Goal: Task Accomplishment & Management: Manage account settings

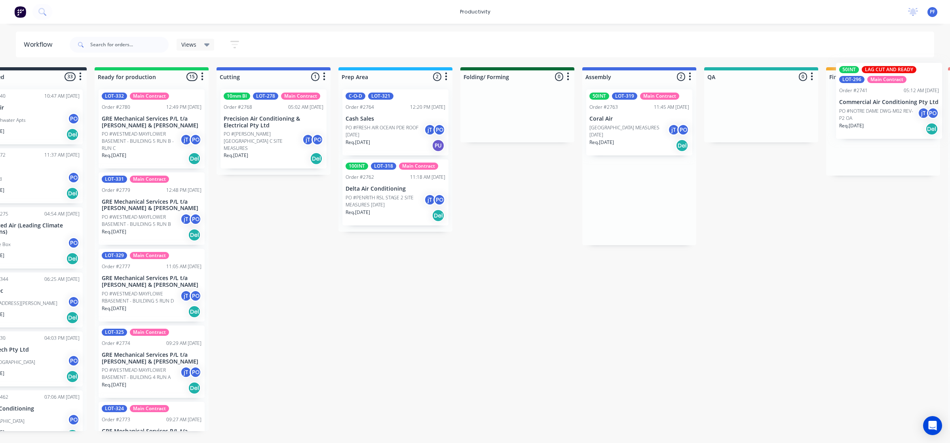
scroll to position [0, 74]
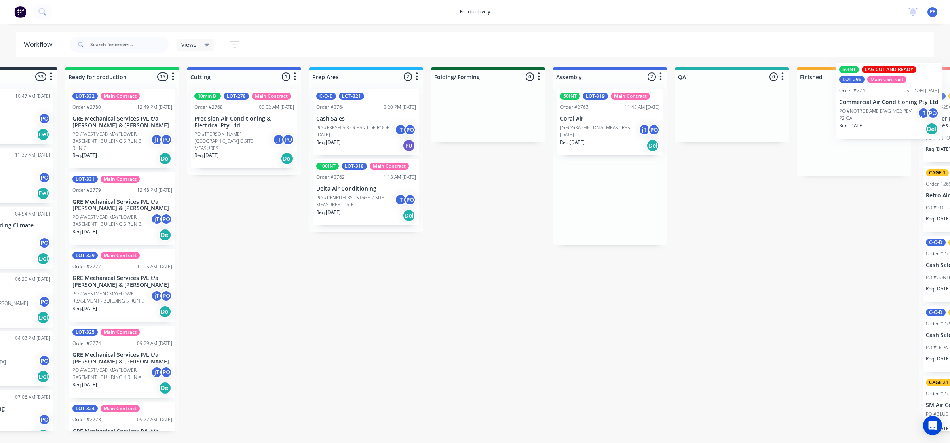
drag, startPoint x: 667, startPoint y: 141, endPoint x: 974, endPoint y: 113, distance: 307.5
click at [876, 113] on html "productivity productivity Workflow Planner Delivery Scheduling Timesheets No ne…" at bounding box center [401, 198] width 950 height 396
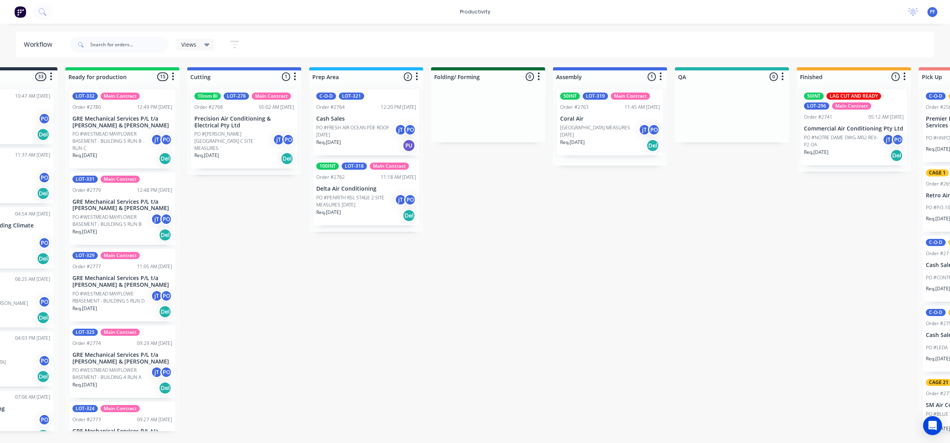
click at [859, 145] on p "PO #NOTRE DAME DWG-M02 REV-P2 OA" at bounding box center [843, 141] width 78 height 14
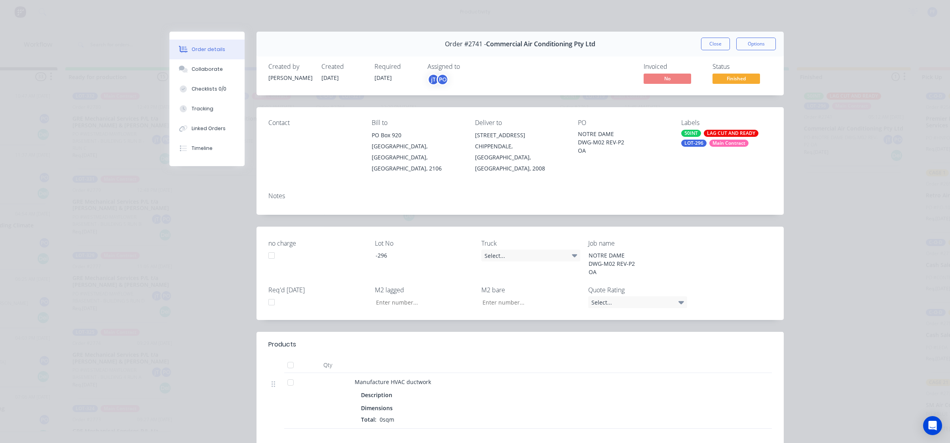
click at [698, 137] on div "50INT LAG CUT AND READY LOT-296 Main Contract" at bounding box center [726, 138] width 91 height 17
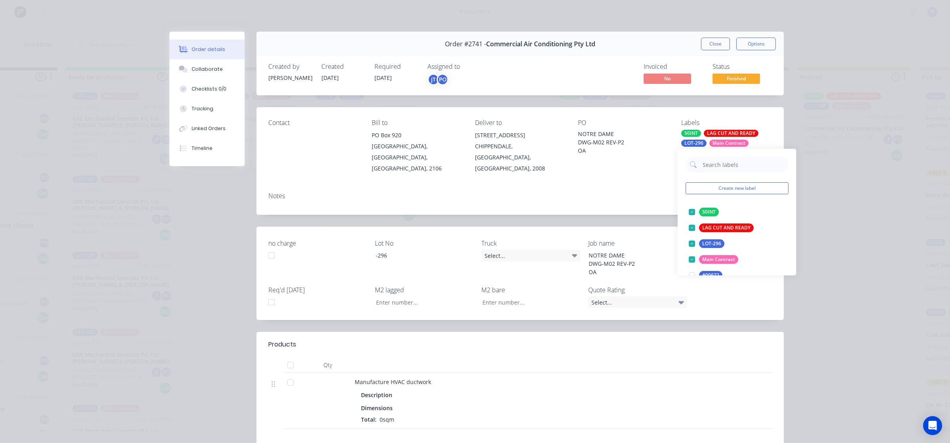
click at [728, 161] on input "text" at bounding box center [743, 165] width 83 height 16
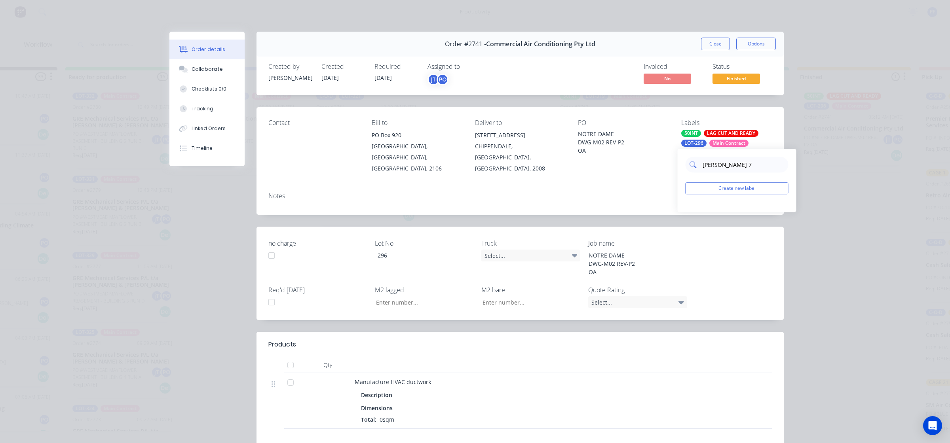
click at [714, 169] on input "cager 7" at bounding box center [743, 165] width 83 height 16
click at [715, 169] on input "cager 7" at bounding box center [743, 165] width 83 height 16
type input "cage 7"
drag, startPoint x: 688, startPoint y: 210, endPoint x: 620, endPoint y: 203, distance: 68.9
click at [689, 210] on div at bounding box center [692, 212] width 16 height 16
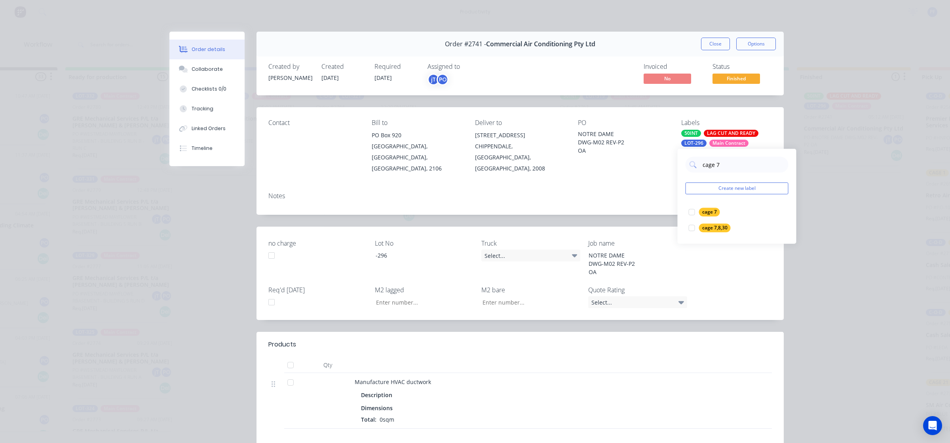
click at [614, 186] on div "Notes" at bounding box center [519, 200] width 527 height 29
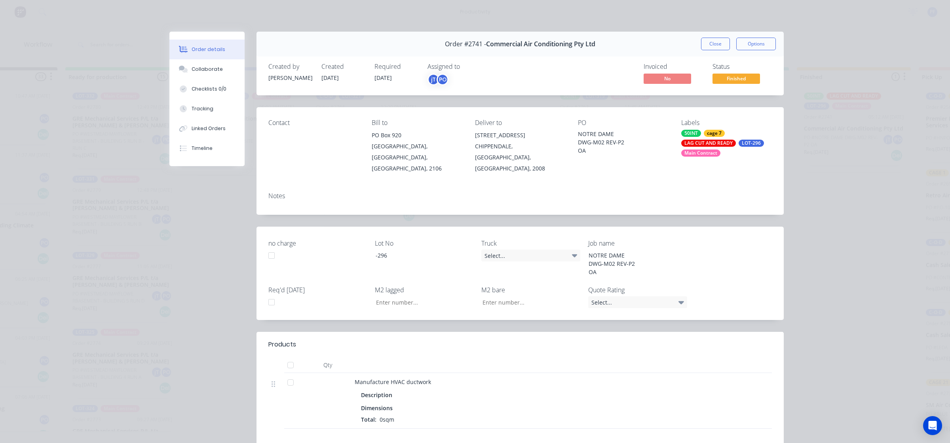
drag, startPoint x: 723, startPoint y: 40, endPoint x: 703, endPoint y: 44, distance: 20.3
click at [703, 43] on button "Close" at bounding box center [715, 44] width 29 height 13
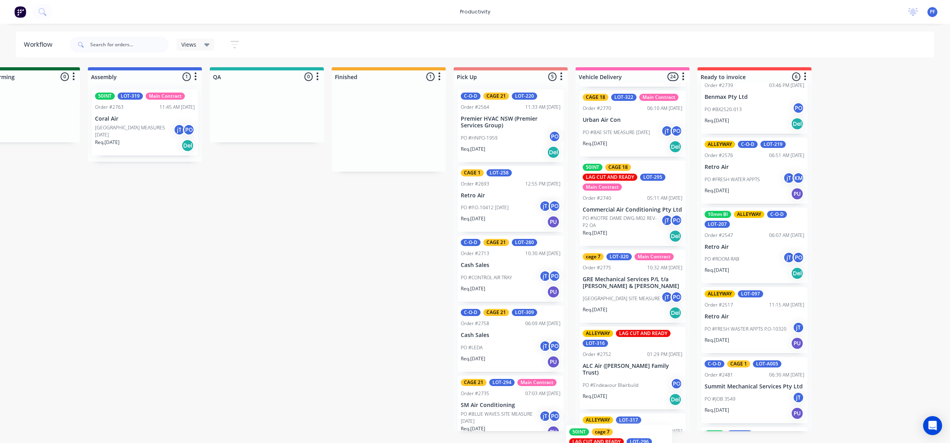
scroll to position [1617, 0]
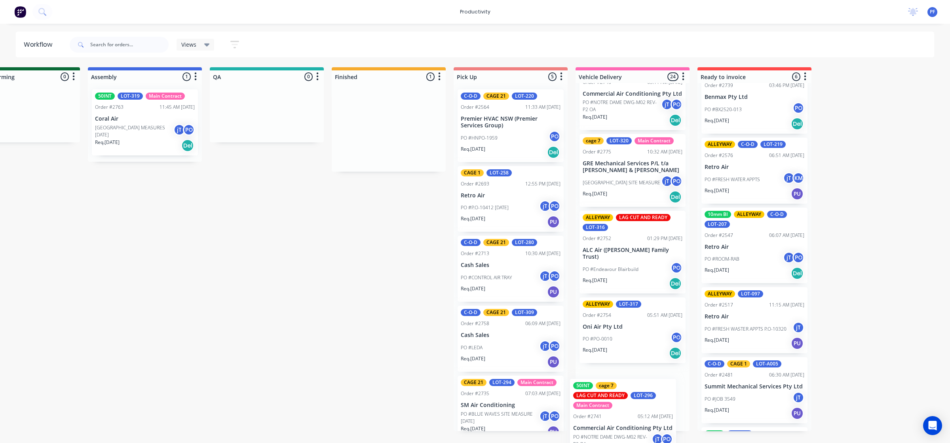
drag, startPoint x: 584, startPoint y: 132, endPoint x: 604, endPoint y: 423, distance: 292.3
click at [604, 423] on div "Submitted 33 Order #240 10:47 AM 24/09/24 Retro Air PO #Freshwater Apts PO Req.…" at bounding box center [230, 249] width 1549 height 364
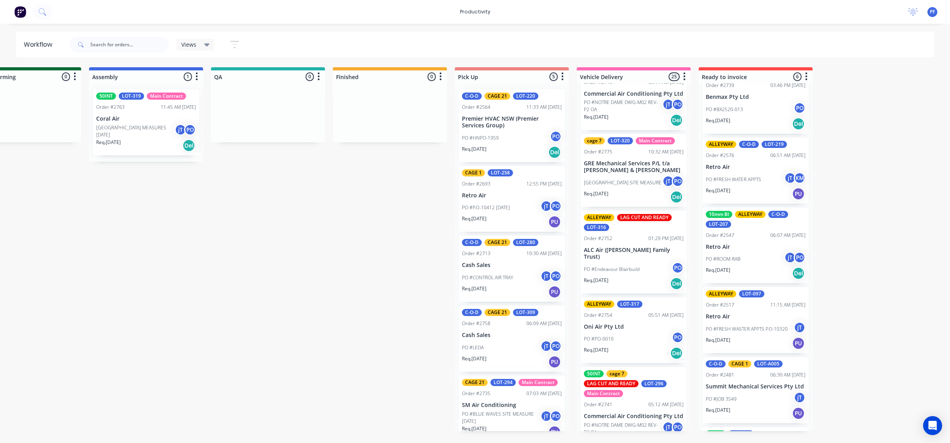
scroll to position [0, 535]
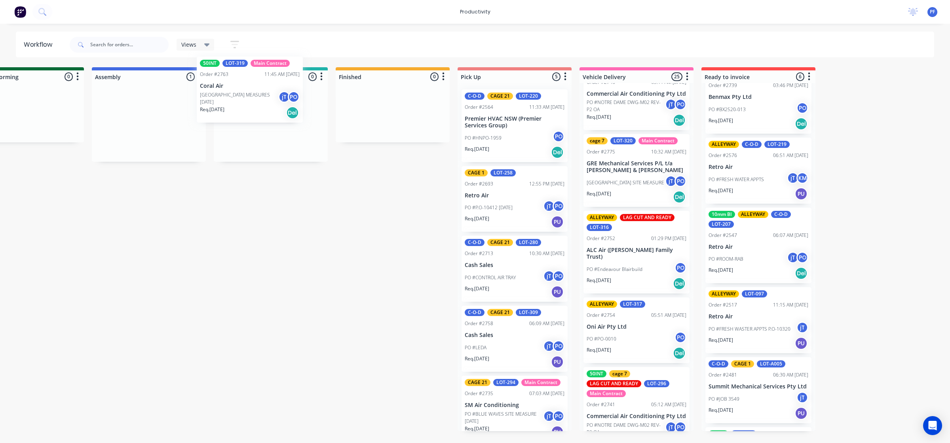
drag, startPoint x: 142, startPoint y: 133, endPoint x: 262, endPoint y: 95, distance: 125.4
click at [258, 98] on div "Submitted 33 Order #240 10:47 AM 24/09/24 Retro Air PO #Freshwater Apts PO Req.…" at bounding box center [234, 249] width 1549 height 364
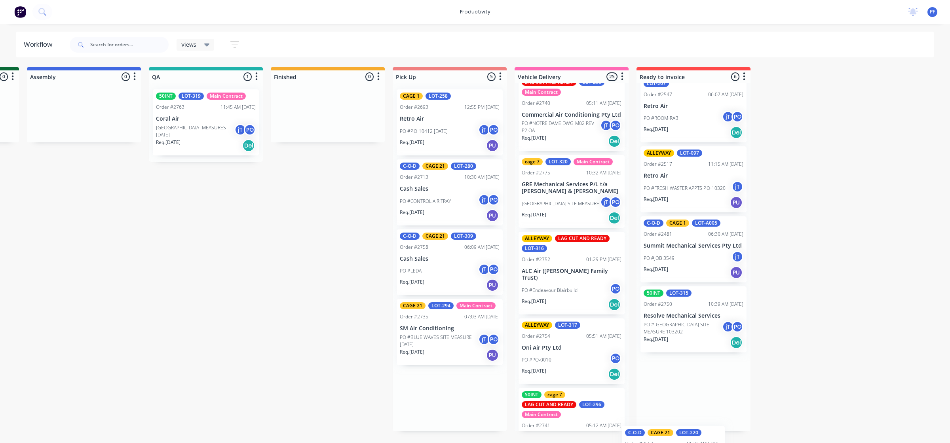
scroll to position [152, 0]
drag, startPoint x: 444, startPoint y: 133, endPoint x: 709, endPoint y: 400, distance: 375.5
click at [709, 400] on div "Submitted 33 Order #240 10:47 AM 24/09/24 Retro Air PO #Freshwater Apts PO Req.…" at bounding box center [169, 249] width 1549 height 364
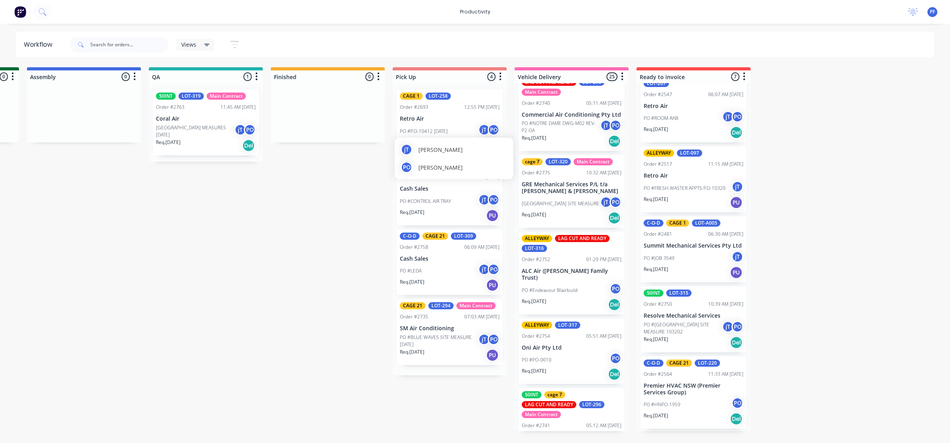
scroll to position [148, 0]
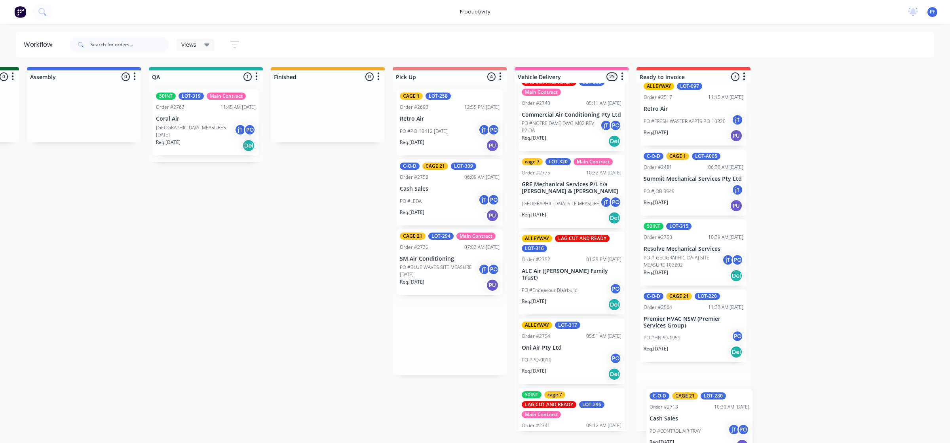
drag, startPoint x: 491, startPoint y: 198, endPoint x: 666, endPoint y: 410, distance: 274.6
click at [666, 410] on div "Submitted 33 Order #240 10:47 AM 24/09/24 Retro Air PO #Freshwater Apts PO Req.…" at bounding box center [169, 249] width 1549 height 364
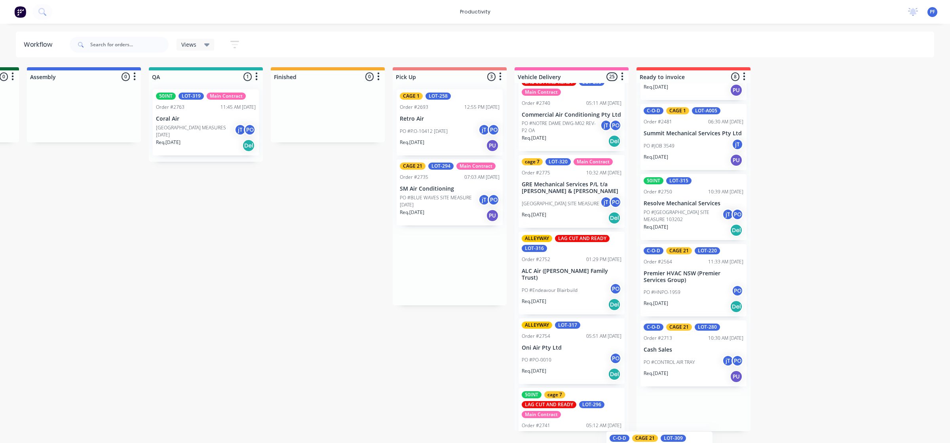
scroll to position [292, 0]
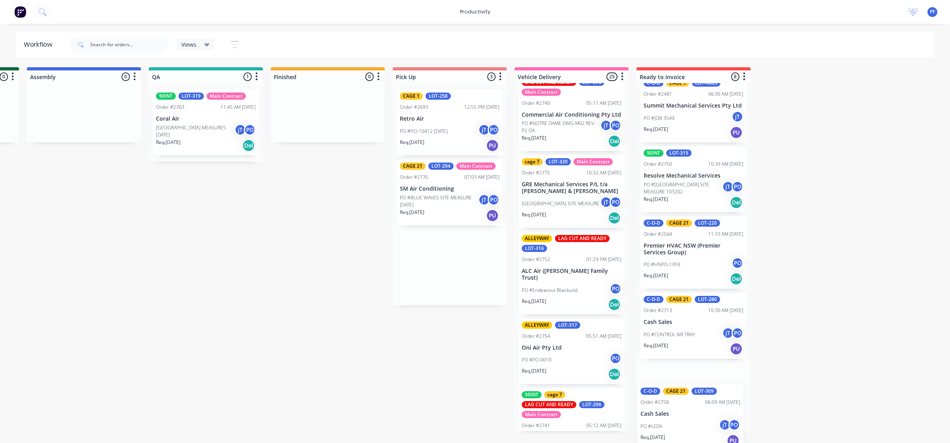
drag, startPoint x: 444, startPoint y: 200, endPoint x: 693, endPoint y: 406, distance: 323.8
click at [693, 406] on div "Submitted 33 Order #240 10:47 AM 24/09/24 Retro Air PO #Freshwater Apts PO Req.…" at bounding box center [169, 249] width 1549 height 364
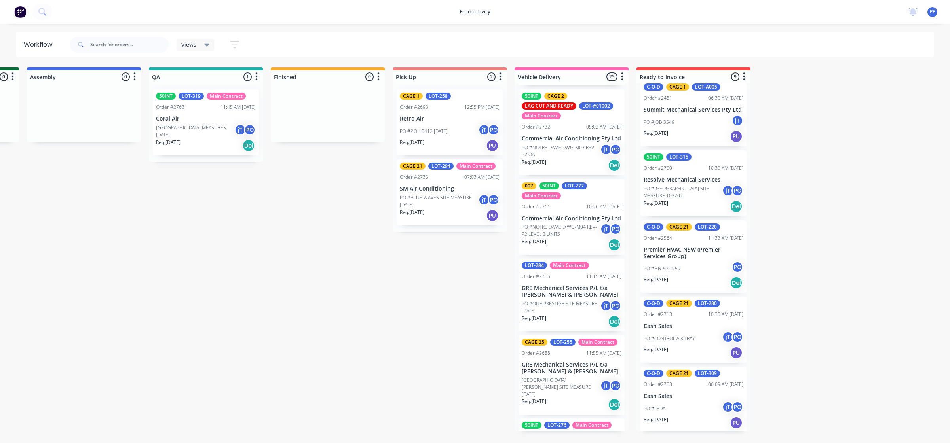
scroll to position [0, 0]
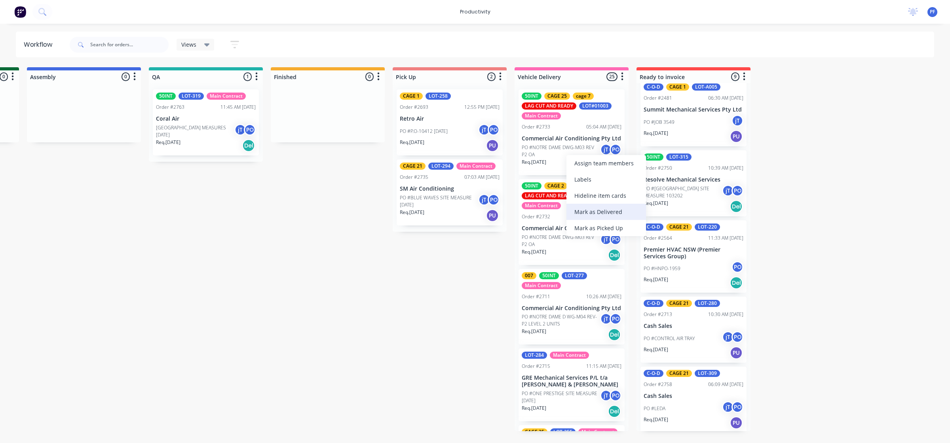
click at [602, 210] on div "Mark as Delivered" at bounding box center [606, 212] width 80 height 16
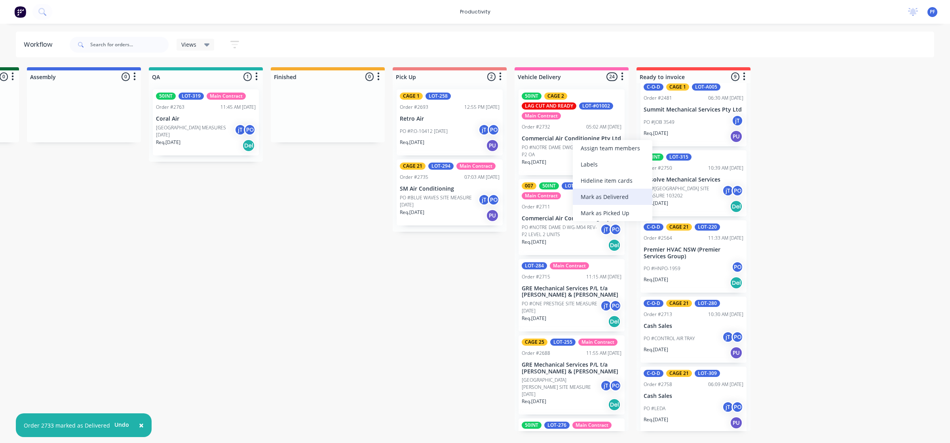
click at [603, 196] on div "Mark as Delivered" at bounding box center [613, 197] width 80 height 16
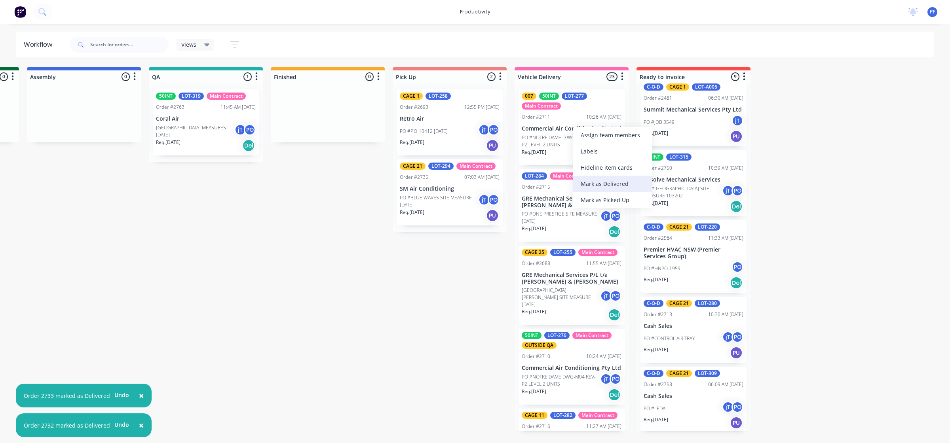
click at [597, 184] on div "Mark as Delivered" at bounding box center [613, 184] width 80 height 16
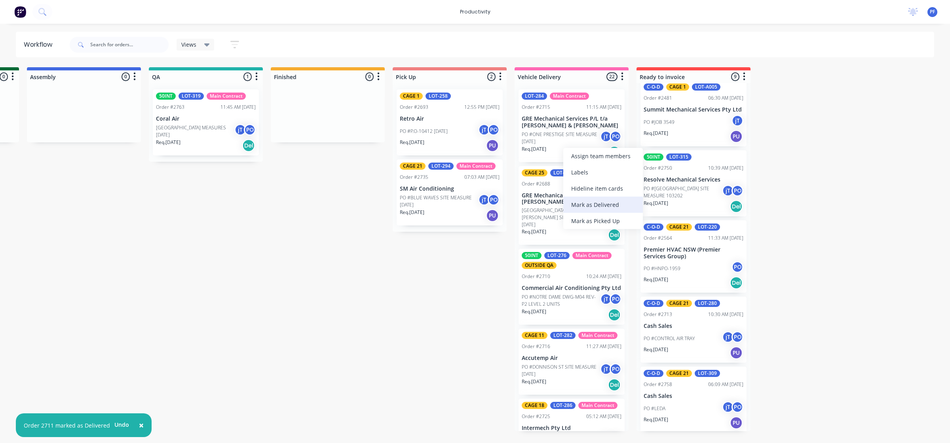
click at [586, 205] on div "Mark as Delivered" at bounding box center [603, 205] width 80 height 16
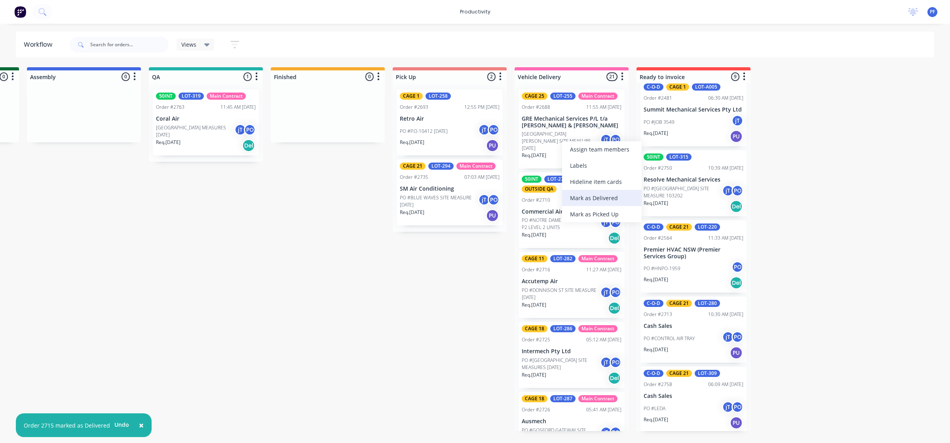
click at [586, 199] on div "Mark as Delivered" at bounding box center [602, 198] width 80 height 16
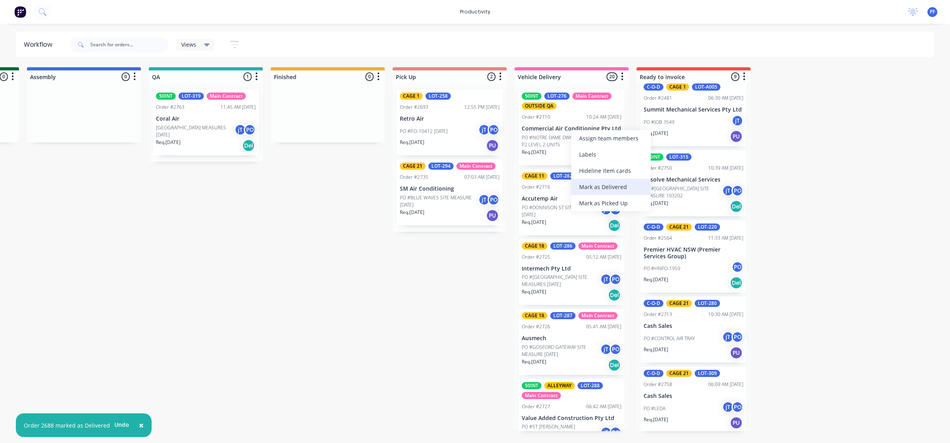
click at [591, 182] on div "Mark as Delivered" at bounding box center [611, 187] width 80 height 16
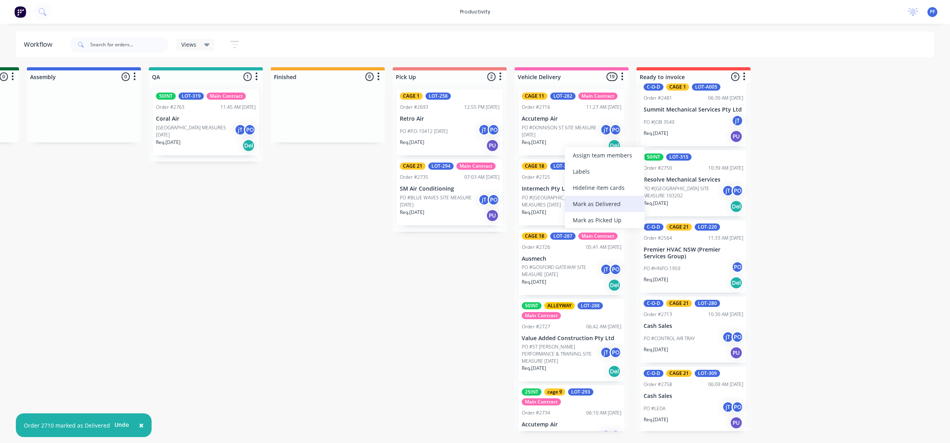
click at [590, 201] on div "Mark as Delivered" at bounding box center [605, 204] width 80 height 16
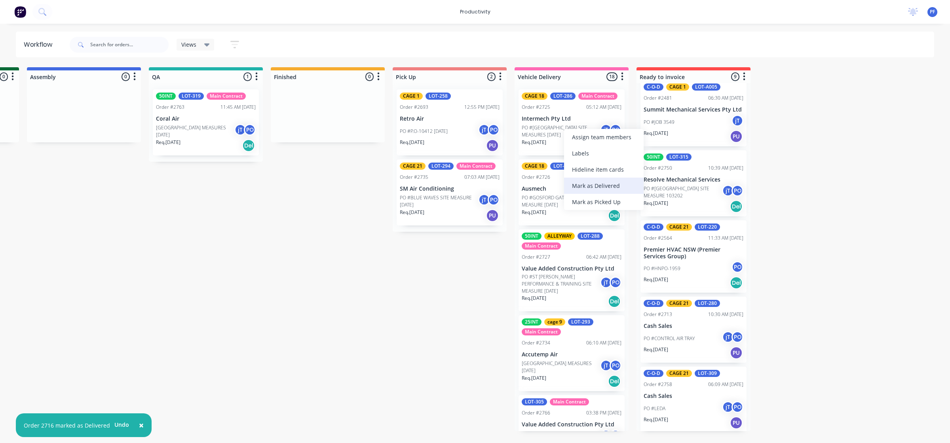
click at [589, 188] on div "Mark as Delivered" at bounding box center [604, 186] width 80 height 16
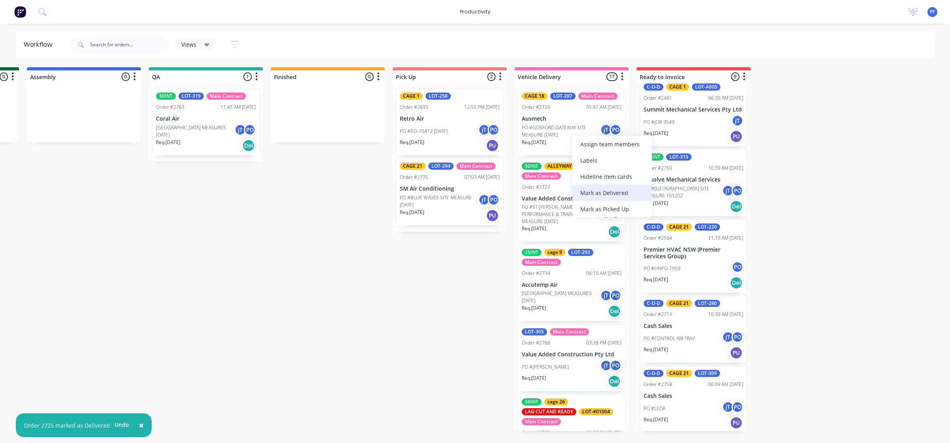
click at [585, 189] on div "Mark as Delivered" at bounding box center [612, 193] width 80 height 16
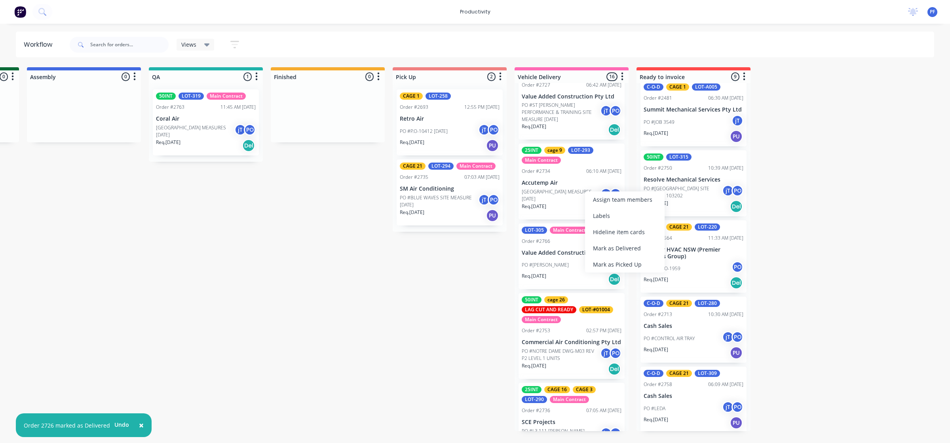
scroll to position [49, 0]
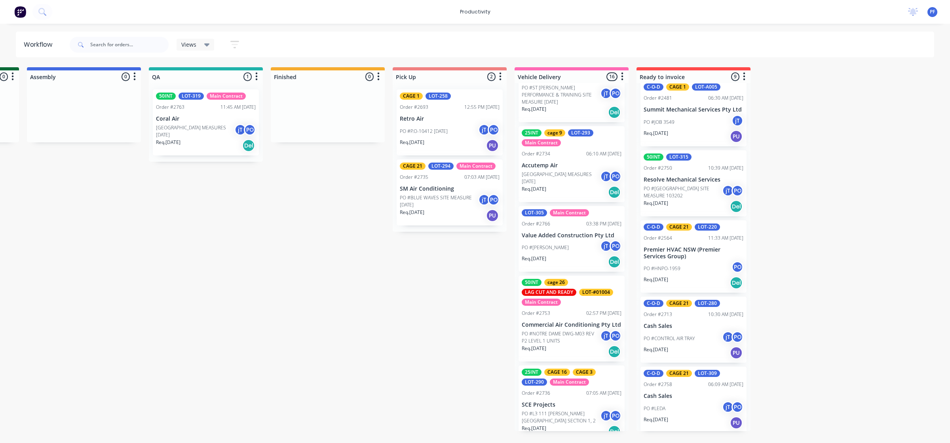
drag, startPoint x: 608, startPoint y: 211, endPoint x: 501, endPoint y: 261, distance: 118.1
click at [492, 273] on div "Submitted 33 Order #240 10:47 AM 24/09/24 Retro Air PO #Freshwater Apts PO Req.…" at bounding box center [169, 249] width 1549 height 364
drag, startPoint x: 580, startPoint y: 222, endPoint x: 577, endPoint y: 218, distance: 5.0
click at [580, 222] on div "Mark as Delivered" at bounding box center [601, 219] width 80 height 16
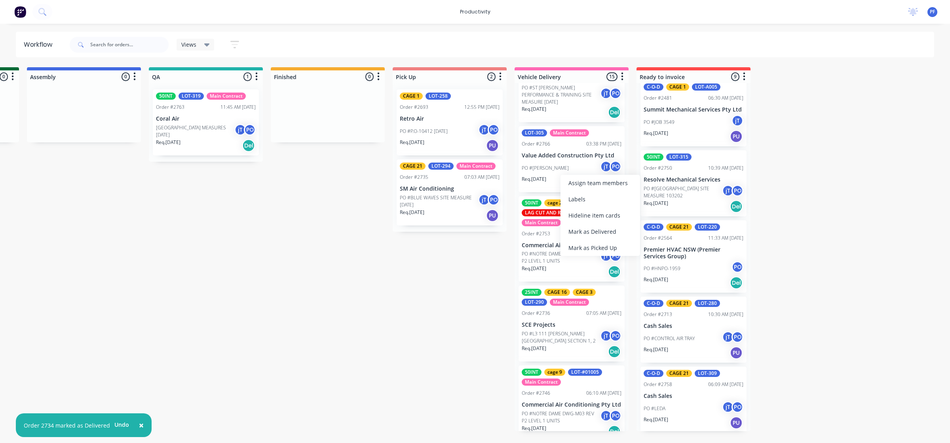
click at [586, 229] on div "Mark as Delivered" at bounding box center [600, 232] width 80 height 16
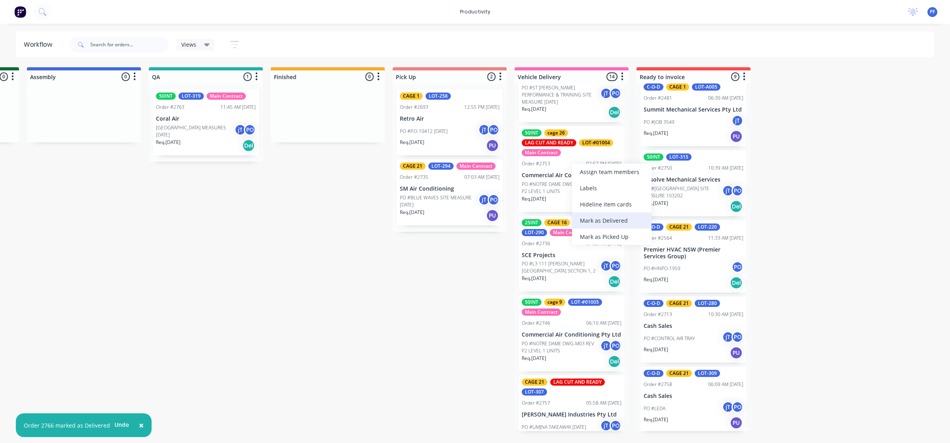
click at [590, 221] on div "Mark as Delivered" at bounding box center [612, 220] width 80 height 16
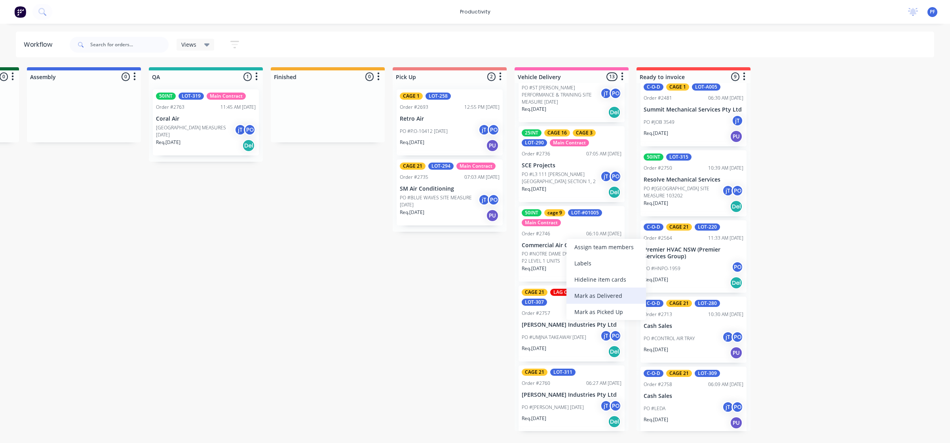
drag, startPoint x: 588, startPoint y: 291, endPoint x: 586, endPoint y: 279, distance: 12.1
click at [588, 291] on div "Mark as Delivered" at bounding box center [606, 296] width 80 height 16
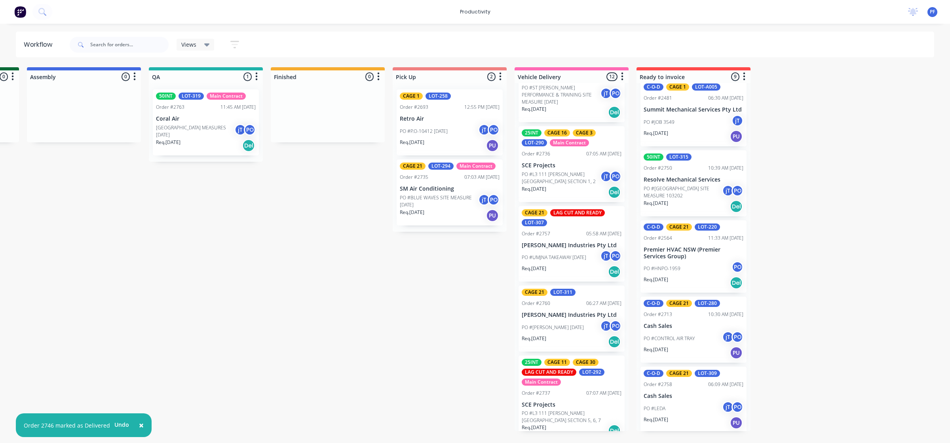
scroll to position [99, 0]
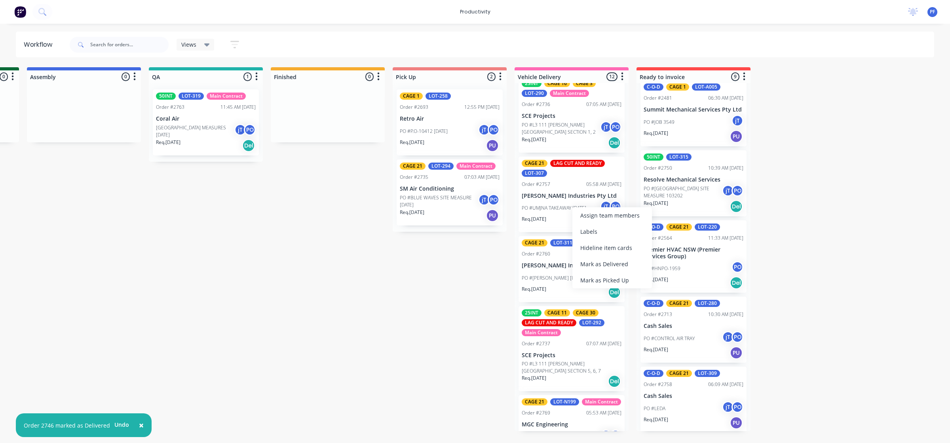
click at [460, 293] on div "Submitted 33 Order #240 10:47 AM 24/09/24 Retro Air PO #Freshwater Apts PO Req.…" at bounding box center [169, 249] width 1549 height 364
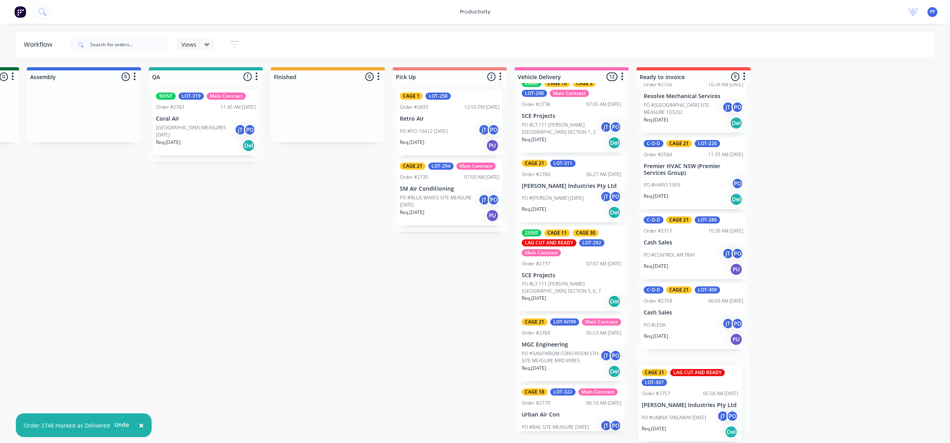
drag, startPoint x: 542, startPoint y: 188, endPoint x: 664, endPoint y: 405, distance: 248.0
click at [664, 406] on div "Submitted 33 Order #240 10:47 AM 24/09/24 Retro Air PO #Freshwater Apts PO Req.…" at bounding box center [169, 249] width 1549 height 364
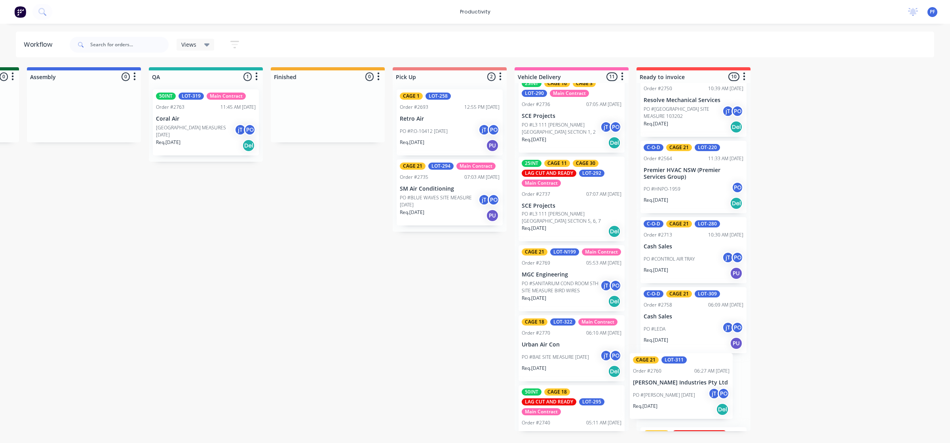
scroll to position [442, 0]
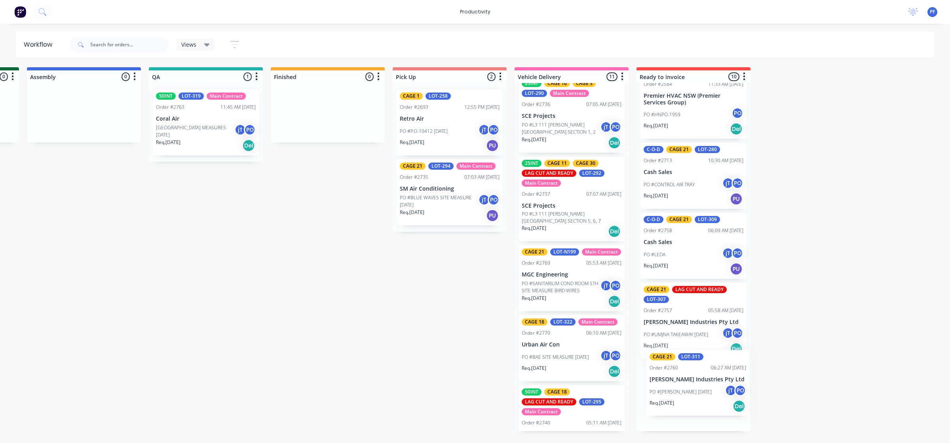
drag, startPoint x: 560, startPoint y: 197, endPoint x: 642, endPoint y: 347, distance: 171.2
click at [691, 396] on div "Submitted 33 Order #240 10:47 AM 24/09/24 Retro Air PO #Freshwater Apts PO Req.…" at bounding box center [169, 249] width 1549 height 364
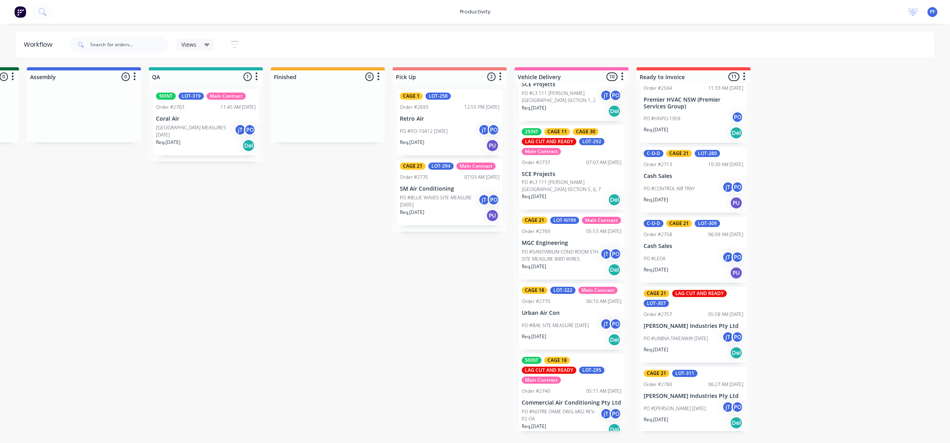
scroll to position [148, 0]
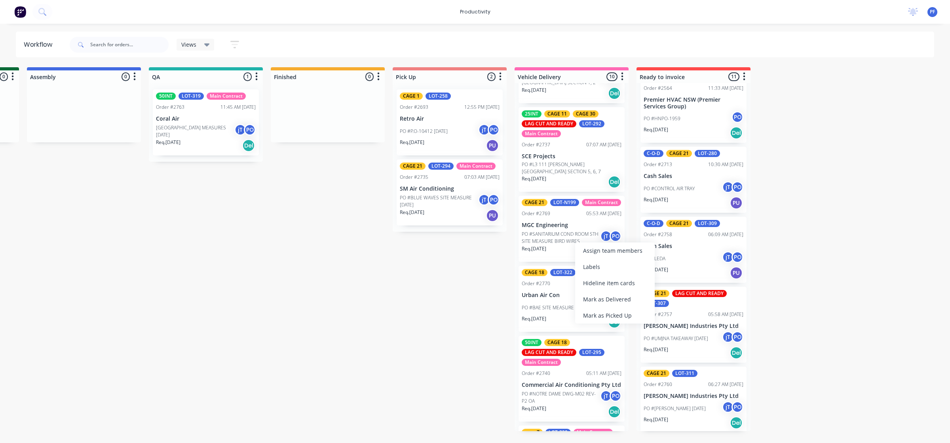
click at [604, 295] on div "Mark as Delivered" at bounding box center [615, 299] width 80 height 16
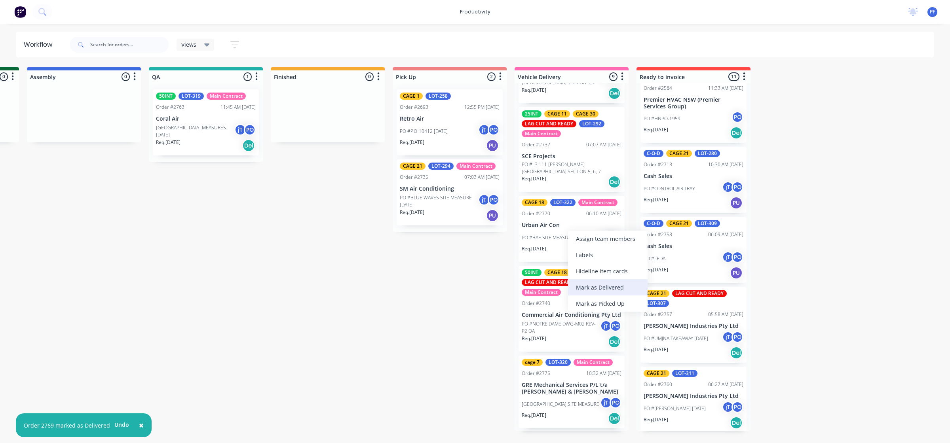
click at [601, 288] on div "Mark as Delivered" at bounding box center [608, 287] width 80 height 16
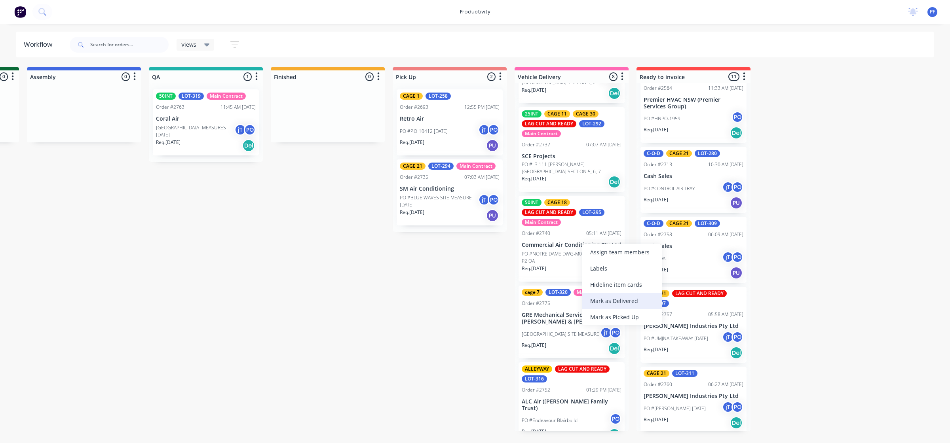
click at [595, 295] on div "Mark as Delivered" at bounding box center [622, 301] width 80 height 16
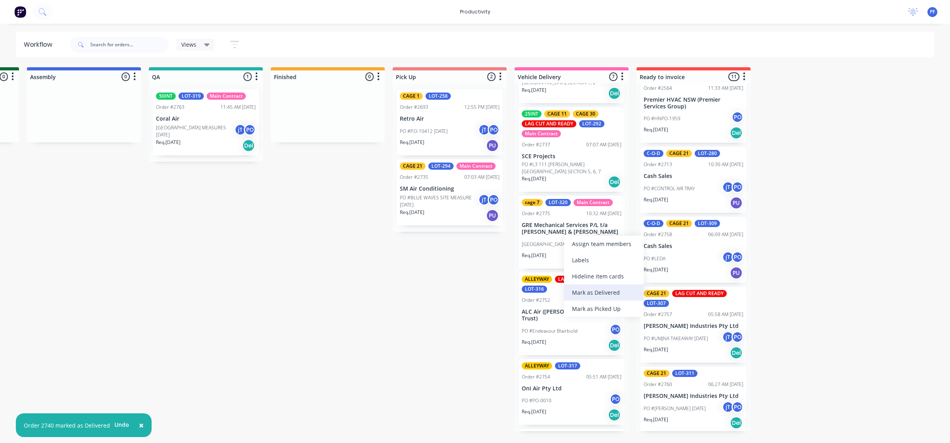
click at [590, 293] on div "Mark as Delivered" at bounding box center [604, 292] width 80 height 16
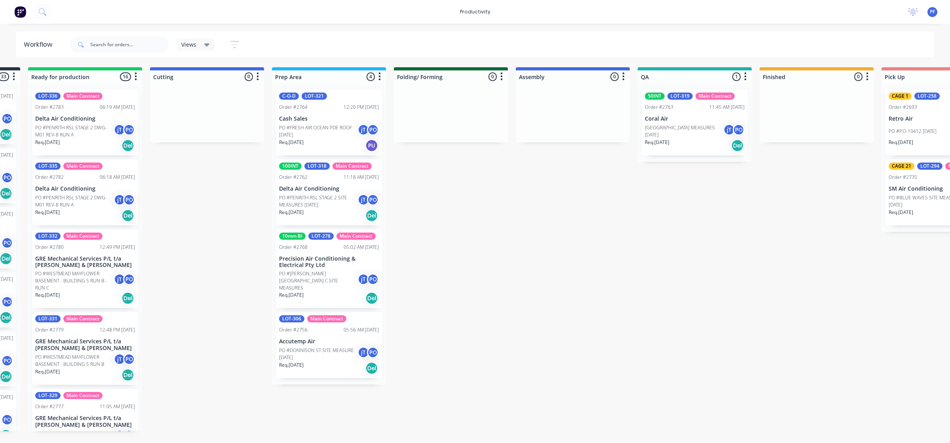
scroll to position [0, 110]
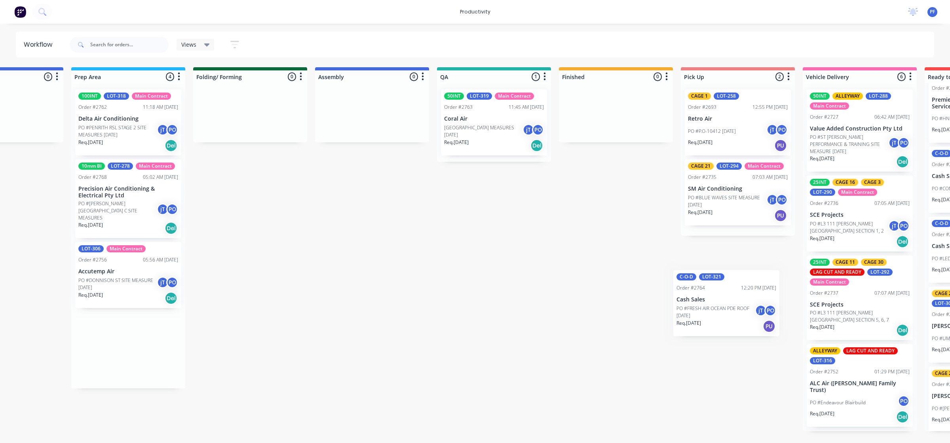
drag, startPoint x: 325, startPoint y: 145, endPoint x: 726, endPoint y: 326, distance: 439.9
click at [726, 326] on div "Submitted 33 Order #240 10:47 AM 24/09/24 Retro Air PO #Freshwater Apts PO Req.…" at bounding box center [457, 249] width 1549 height 364
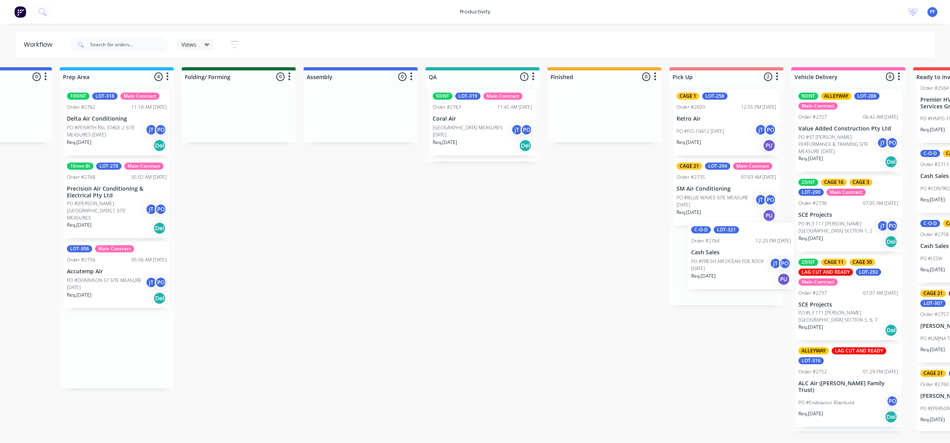
drag, startPoint x: 131, startPoint y: 117, endPoint x: 747, endPoint y: 253, distance: 630.9
click at [747, 253] on div "Submitted 33 Order #240 10:47 AM 24/09/24 Retro Air PO #Freshwater Apts PO Req.…" at bounding box center [445, 249] width 1549 height 364
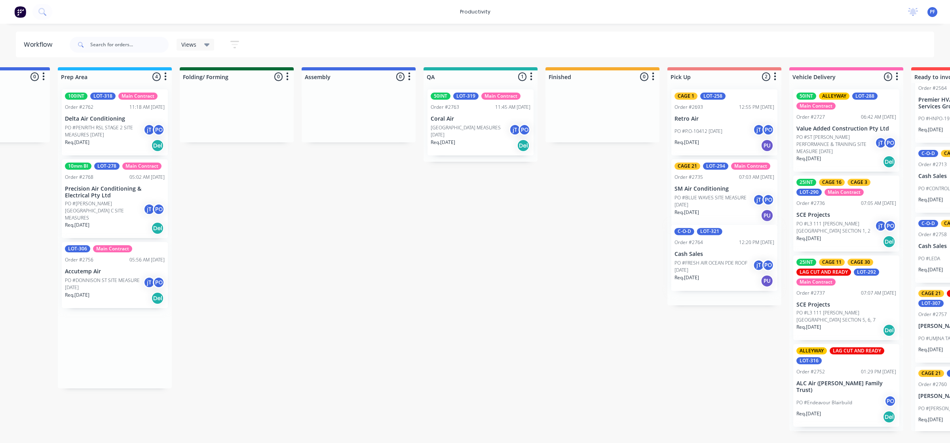
click at [742, 266] on div "CAGE 1 LOT-258 Order #2693 12:55 PM 25/08/25 Retro Air PO #P.O-10412 25-08-25 j…" at bounding box center [724, 194] width 114 height 222
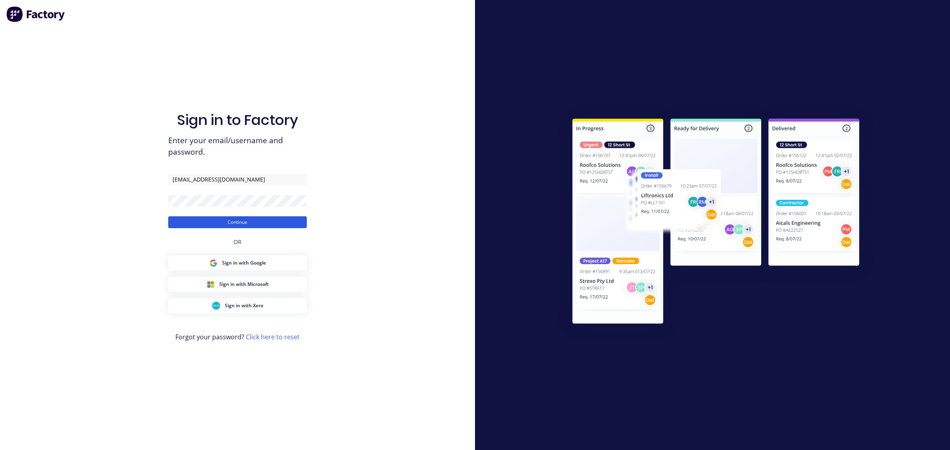
click at [248, 222] on button "Continue" at bounding box center [237, 222] width 138 height 12
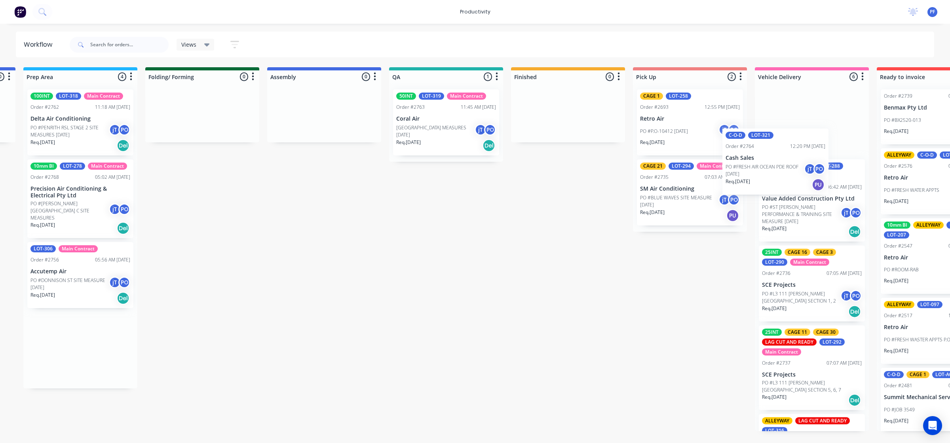
scroll to position [0, 375]
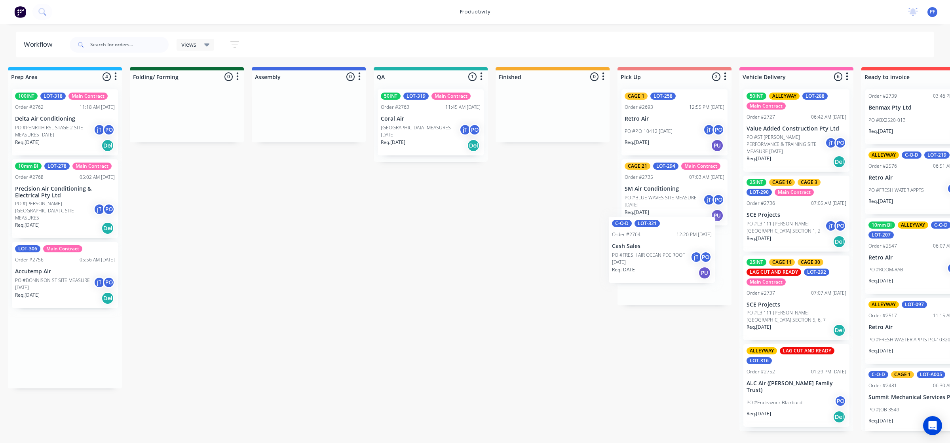
drag, startPoint x: 446, startPoint y: 141, endPoint x: 675, endPoint y: 266, distance: 261.5
click at [671, 267] on div "Submitted 33 Order #240 10:47 AM 24/09/24 Retro Air PO #Freshwater Apts PO Req.…" at bounding box center [393, 249] width 1549 height 364
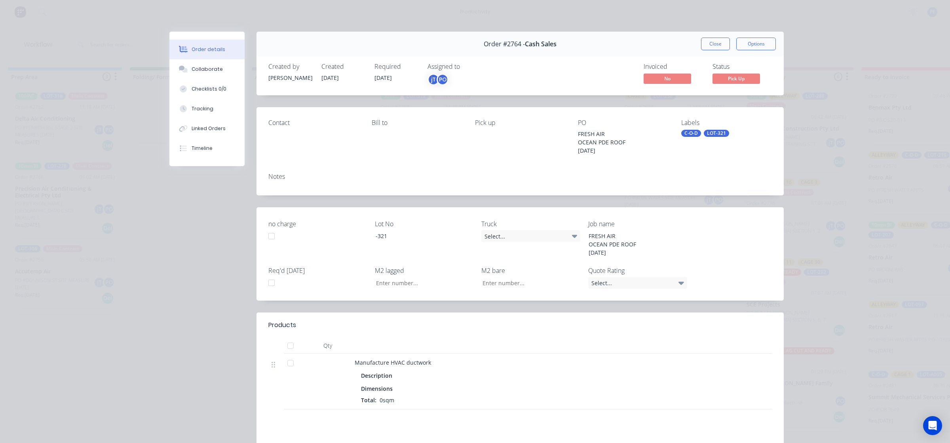
click at [687, 136] on div "C-O-D" at bounding box center [691, 133] width 20 height 7
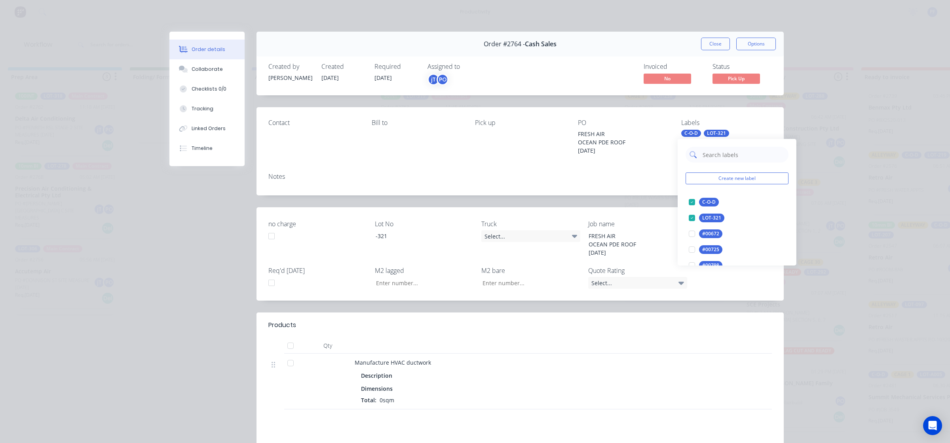
click at [723, 159] on input "text" at bounding box center [743, 155] width 83 height 16
type input "cage 1"
click at [689, 205] on div at bounding box center [692, 202] width 16 height 16
drag, startPoint x: 632, startPoint y: 202, endPoint x: 717, endPoint y: 67, distance: 159.7
click at [632, 195] on div "Notes" at bounding box center [519, 181] width 527 height 29
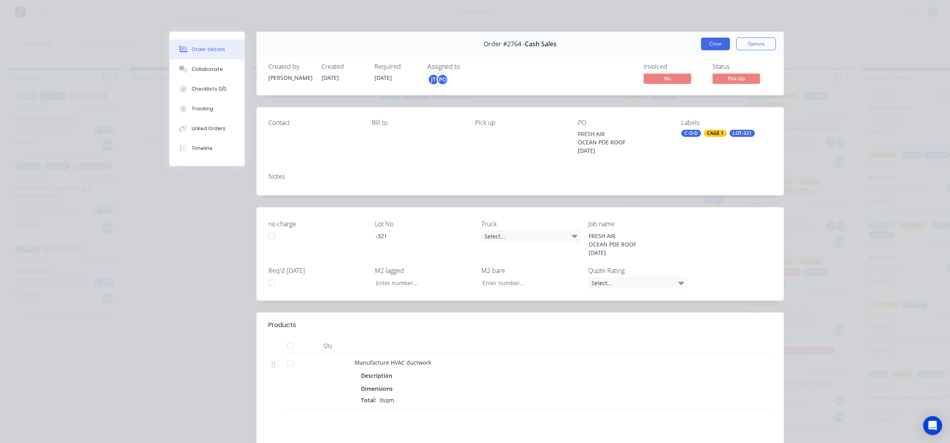
click at [720, 41] on button "Close" at bounding box center [715, 44] width 29 height 13
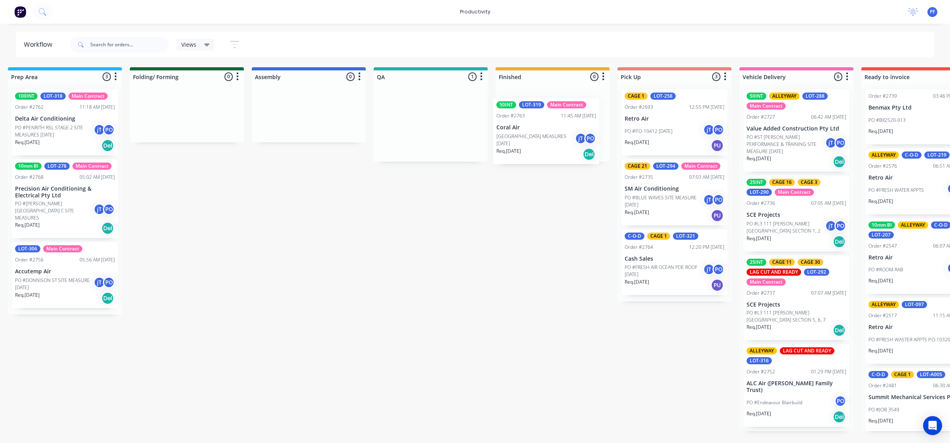
drag, startPoint x: 410, startPoint y: 120, endPoint x: 540, endPoint y: 123, distance: 131.0
click at [548, 123] on div "Submitted 33 Order #240 10:47 AM 24/09/24 Retro Air PO #Freshwater Apts PO Req.…" at bounding box center [393, 249] width 1549 height 364
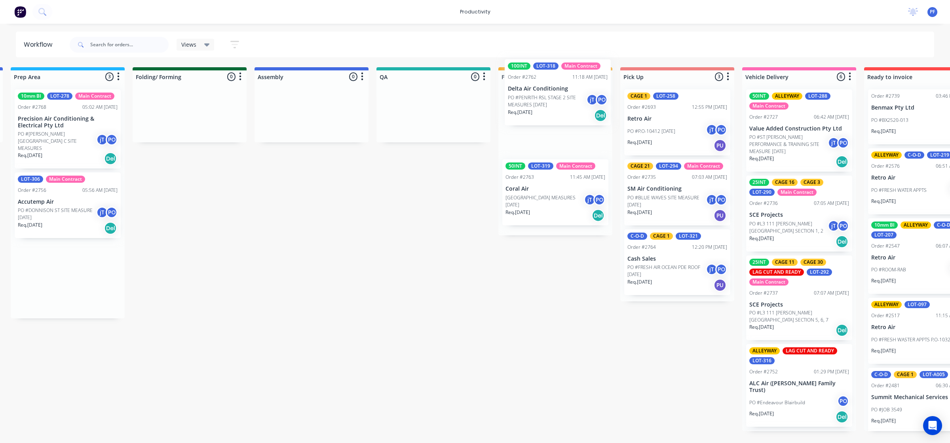
drag, startPoint x: 76, startPoint y: 111, endPoint x: 572, endPoint y: 94, distance: 496.1
click at [570, 82] on div "Submitted 33 Order #240 10:47 AM 24/09/24 Retro Air PO #Freshwater Apts PO Req.…" at bounding box center [396, 249] width 1549 height 364
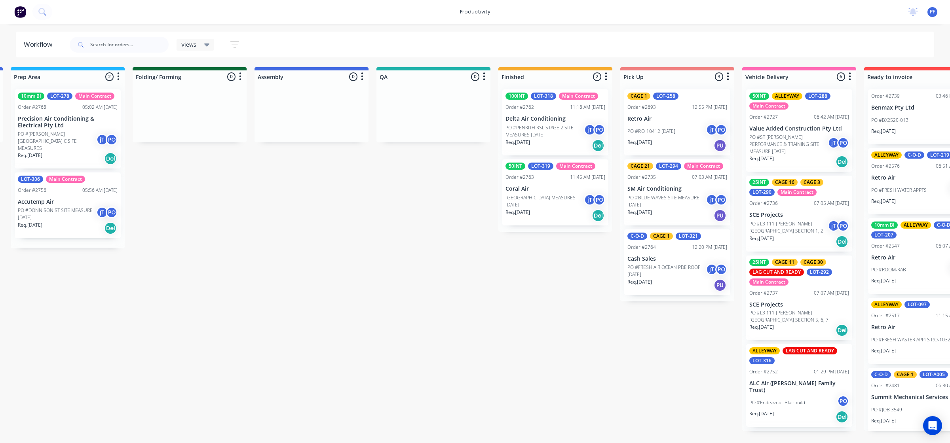
click at [545, 132] on p "PO #PENRITH RSL STAGE 2 SITE MEASURES [DATE]" at bounding box center [544, 131] width 78 height 14
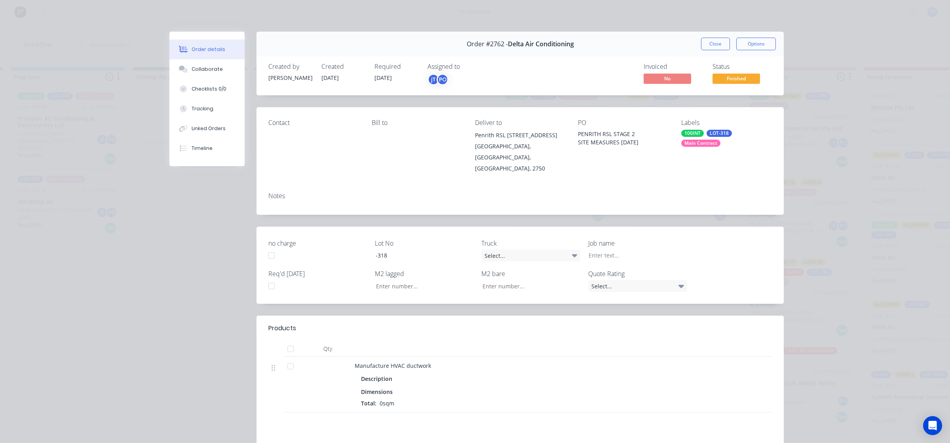
click at [705, 138] on div "100INT LOT-318 Main Contract" at bounding box center [726, 138] width 91 height 17
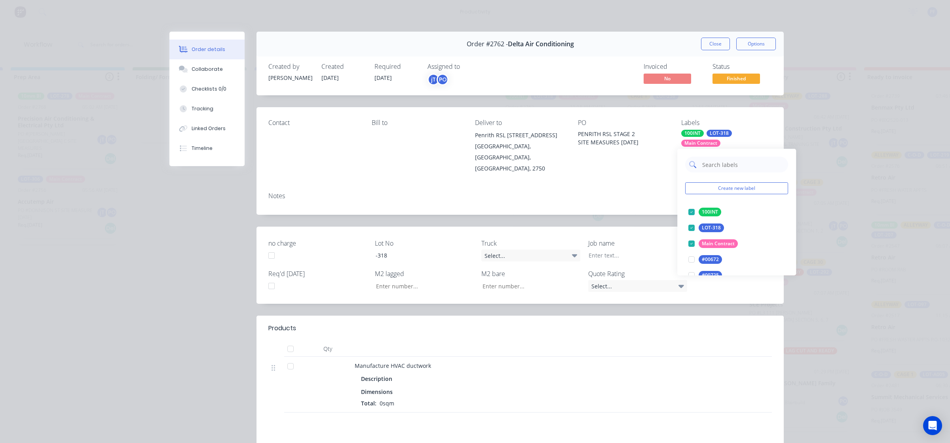
click at [726, 168] on input "text" at bounding box center [742, 165] width 83 height 16
type input "cage 1"
drag, startPoint x: 687, startPoint y: 211, endPoint x: 657, endPoint y: 205, distance: 30.3
click at [687, 211] on div at bounding box center [691, 212] width 16 height 16
drag, startPoint x: 636, startPoint y: 201, endPoint x: 640, endPoint y: 185, distance: 15.9
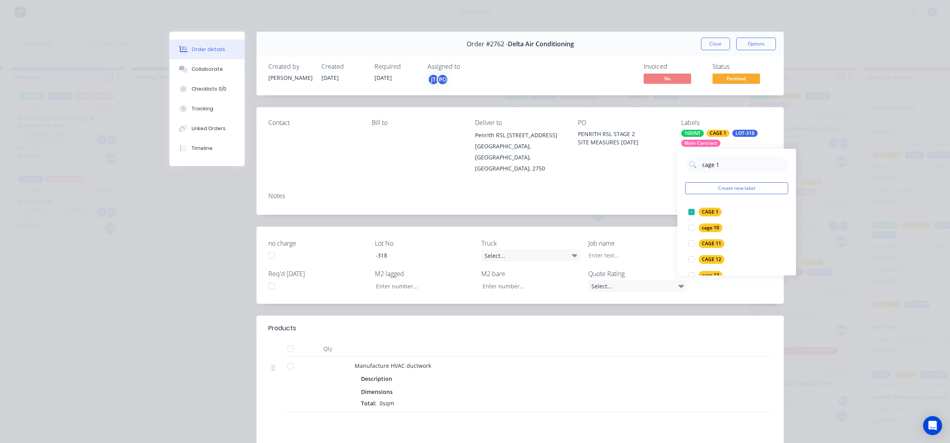
click at [637, 194] on div "Notes" at bounding box center [519, 200] width 527 height 29
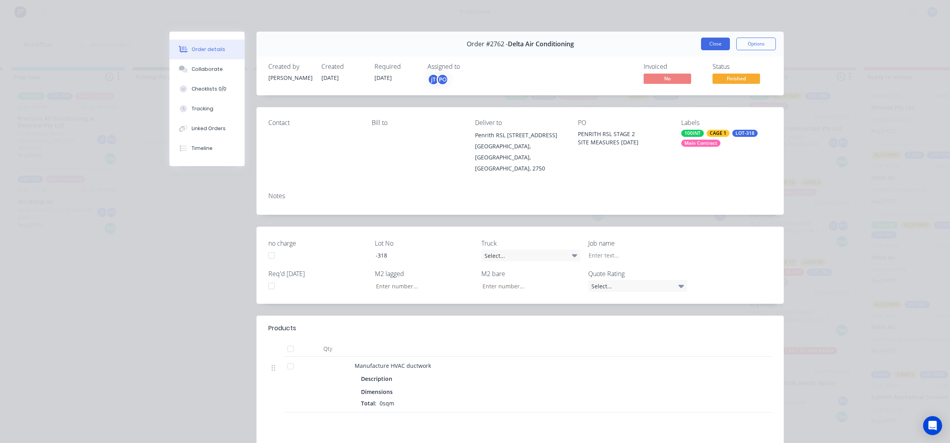
click at [709, 47] on button "Close" at bounding box center [715, 44] width 29 height 13
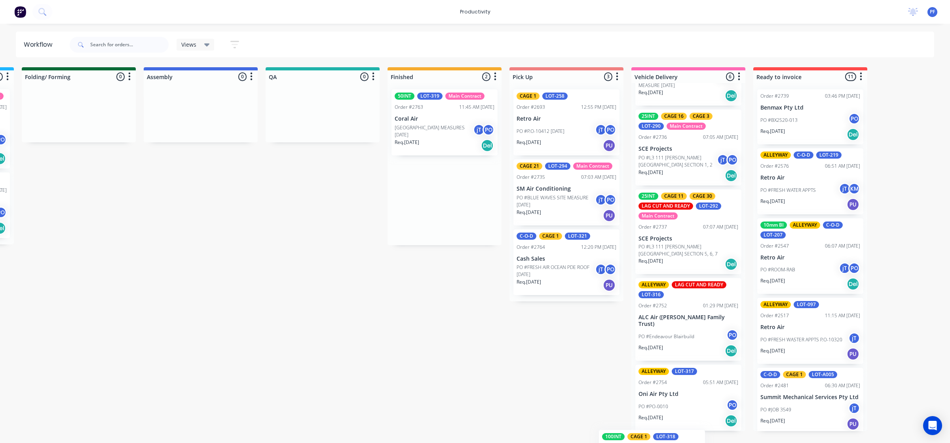
scroll to position [224, 0]
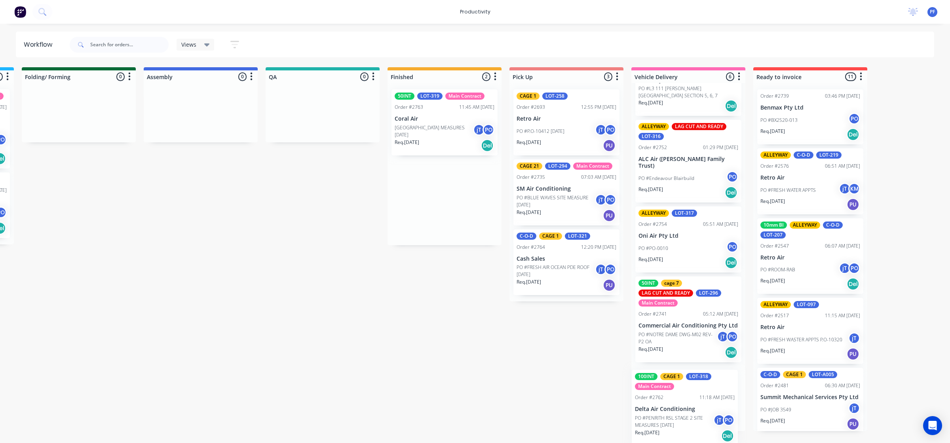
drag, startPoint x: 557, startPoint y: 133, endPoint x: 695, endPoint y: 411, distance: 310.4
click at [695, 411] on div "Submitted 33 Order #240 10:47 AM 24/09/24 Retro Air PO #Freshwater Apts PO Req.…" at bounding box center [285, 249] width 1549 height 364
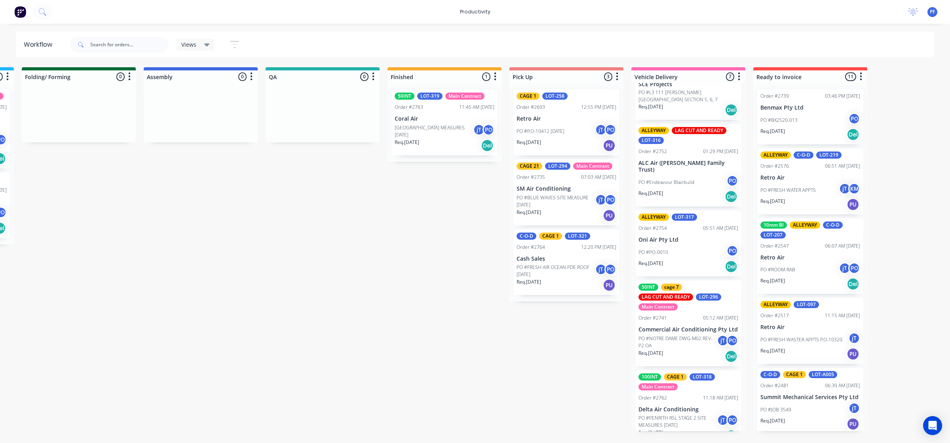
click at [427, 131] on p "[GEOGRAPHIC_DATA] MEASURES [DATE]" at bounding box center [433, 131] width 78 height 14
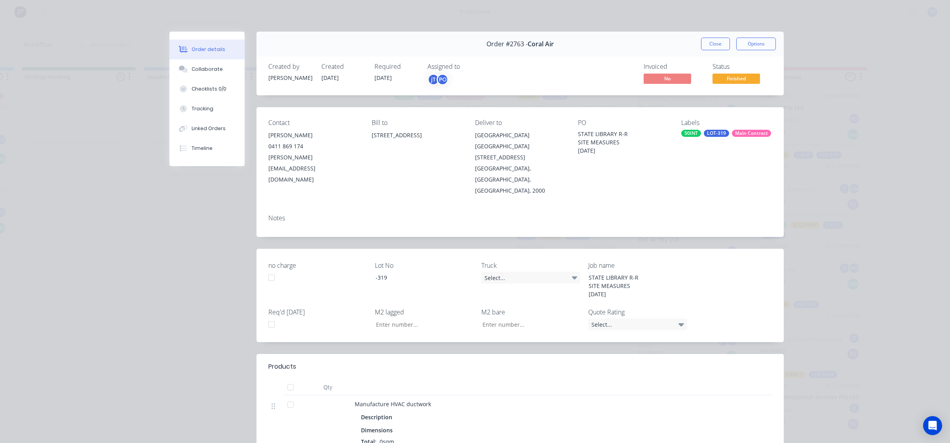
click at [689, 131] on div "50INT" at bounding box center [691, 133] width 20 height 7
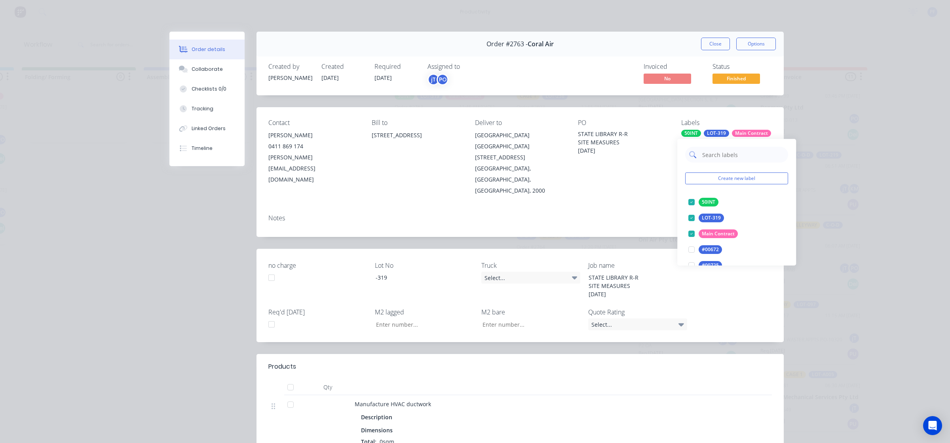
click at [727, 157] on input "text" at bounding box center [742, 155] width 83 height 16
type input "cage 19"
click at [692, 203] on div at bounding box center [691, 202] width 16 height 16
click at [616, 184] on div "Contact Darren Becroft 0411 869 174 darren@traminernsw.com Bill to 172 Bond Roa…" at bounding box center [519, 172] width 527 height 130
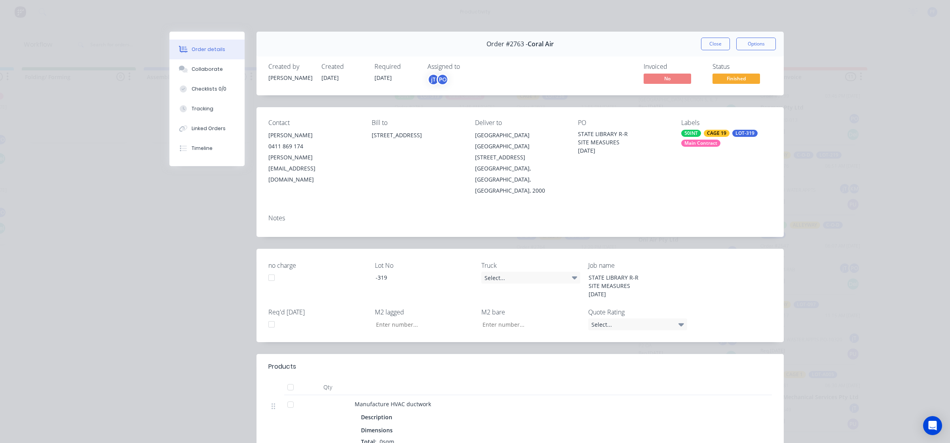
click at [709, 45] on button "Close" at bounding box center [715, 44] width 29 height 13
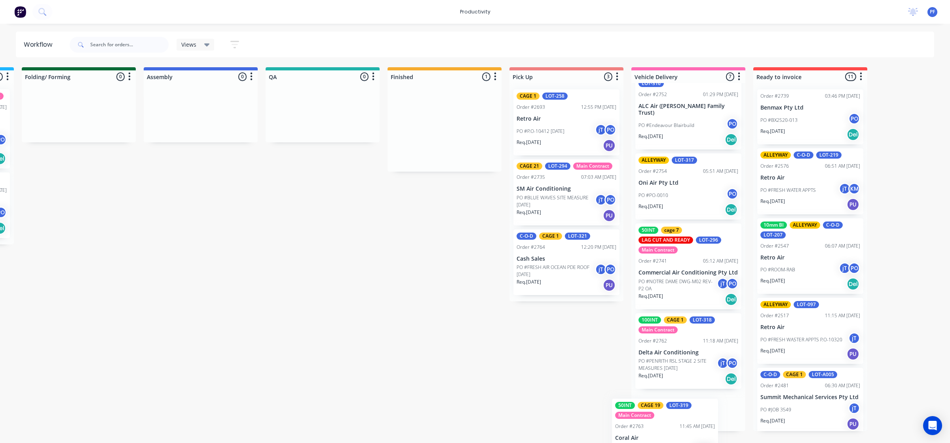
scroll to position [299, 0]
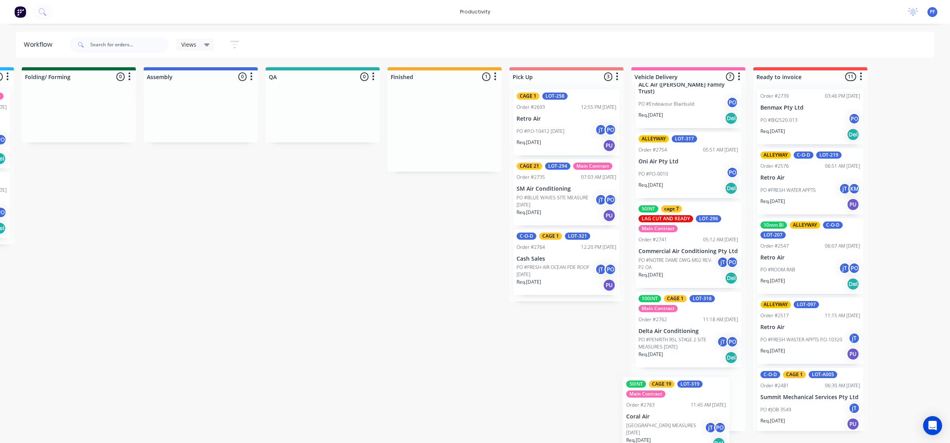
drag, startPoint x: 404, startPoint y: 127, endPoint x: 630, endPoint y: 411, distance: 363.8
click at [637, 413] on div "Submitted 33 Order #240 10:47 AM 24/09/24 Retro Air PO #Freshwater Apts PO Req.…" at bounding box center [285, 249] width 1549 height 364
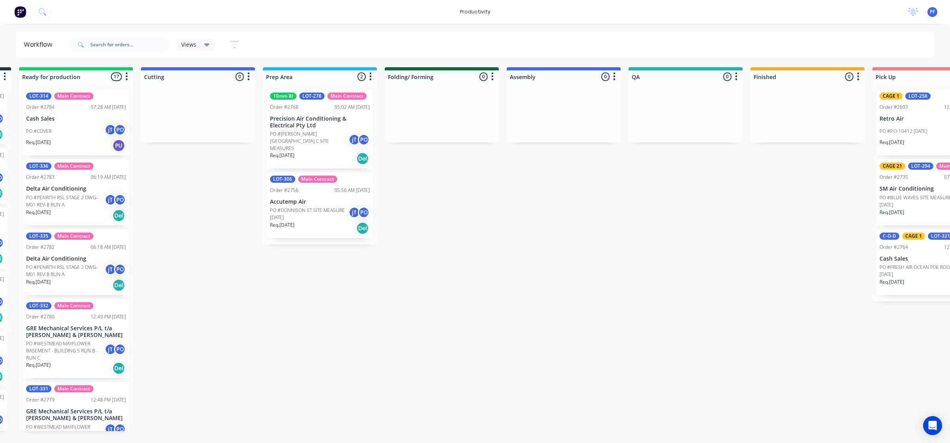
scroll to position [0, 0]
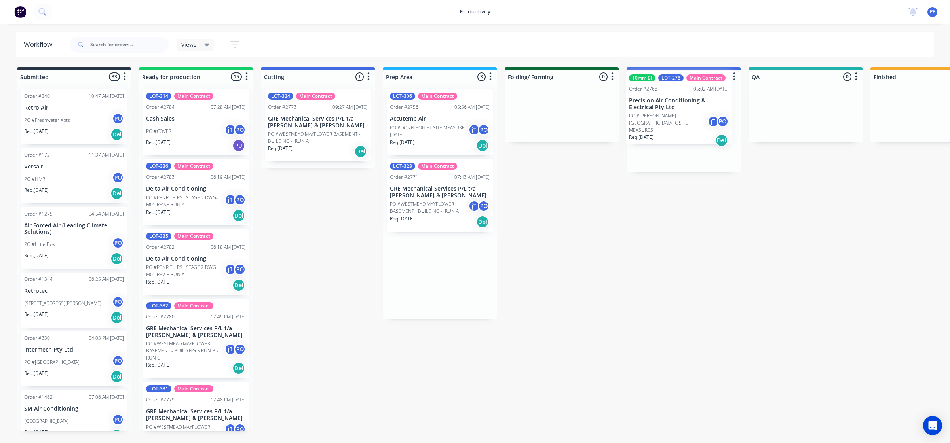
drag, startPoint x: 430, startPoint y: 127, endPoint x: 650, endPoint y: 129, distance: 220.0
click at [669, 109] on div "Submitted 33 Order #240 10:47 AM [DATE] Retro Air PO #Freshwater Apts PO Req. […" at bounding box center [768, 249] width 1549 height 364
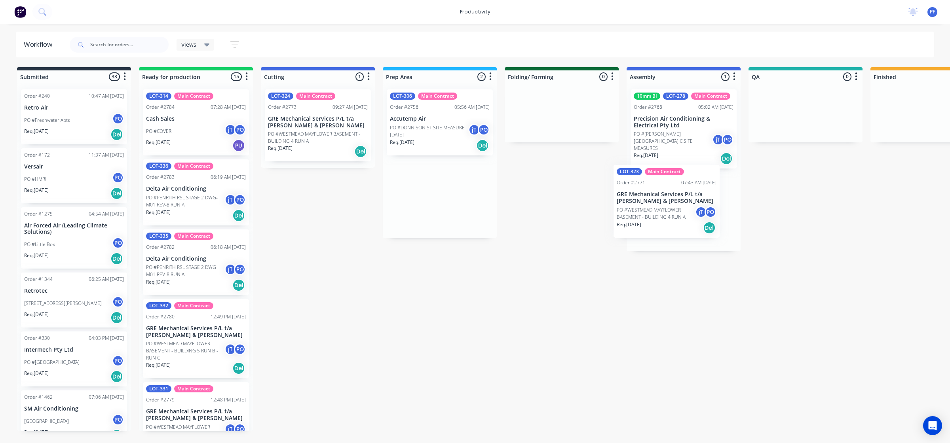
drag, startPoint x: 412, startPoint y: 200, endPoint x: 641, endPoint y: 203, distance: 229.1
click at [641, 205] on div "Submitted 33 Order #240 10:47 AM [DATE] Retro Air PO #Freshwater Apts PO Req. […" at bounding box center [768, 249] width 1549 height 364
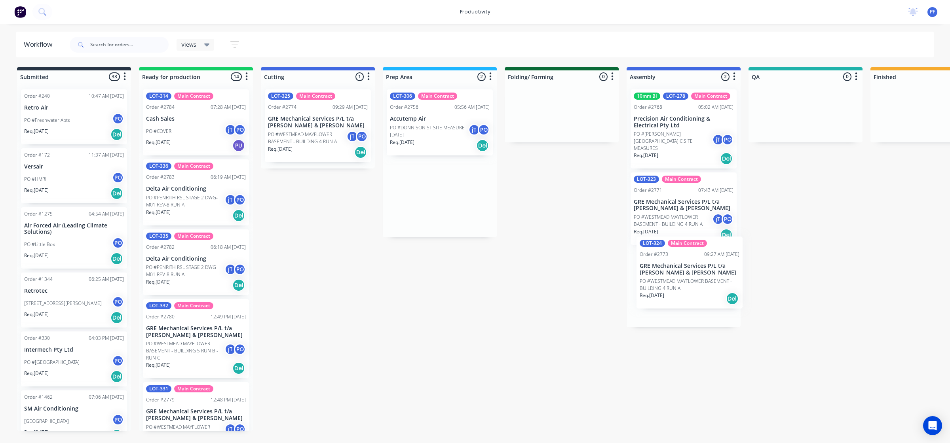
drag, startPoint x: 432, startPoint y: 208, endPoint x: 689, endPoint y: 286, distance: 268.4
click at [689, 286] on div "Submitted 33 Order #240 10:47 AM [DATE] Retro Air PO #Freshwater Apts PO Req. […" at bounding box center [768, 249] width 1549 height 364
